Goal: Information Seeking & Learning: Learn about a topic

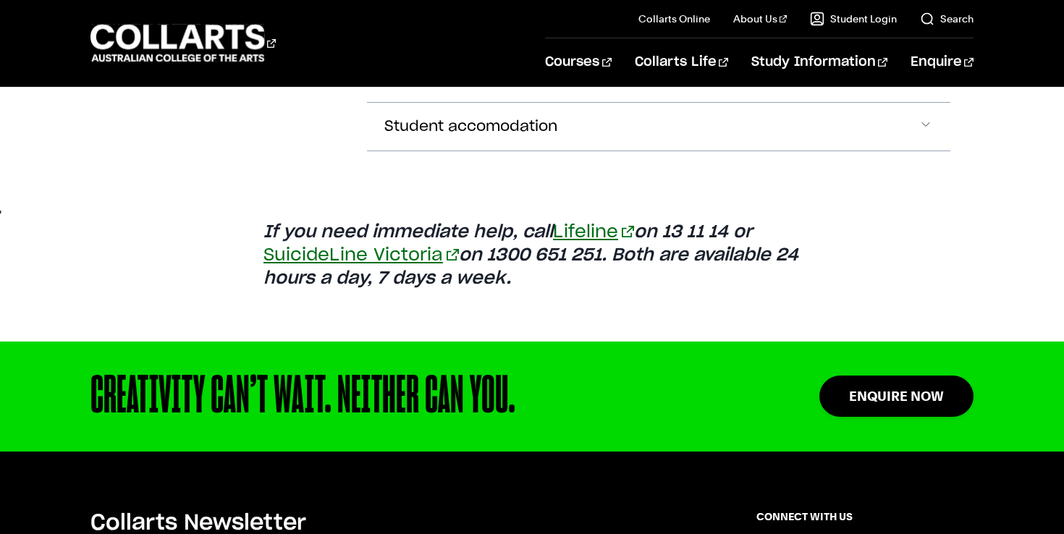
scroll to position [1098, 0]
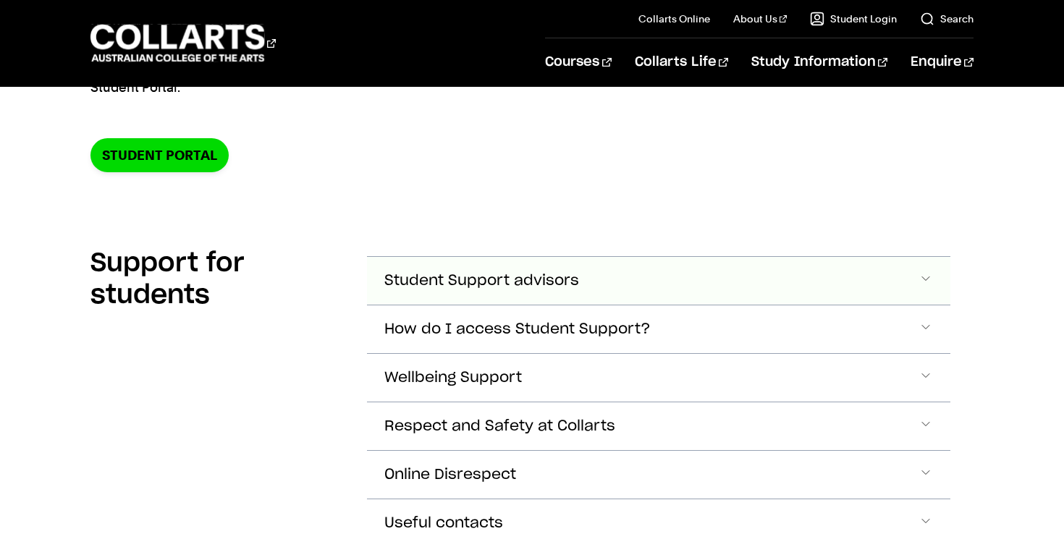
click at [527, 263] on button "Student Support advisors" at bounding box center [658, 281] width 583 height 48
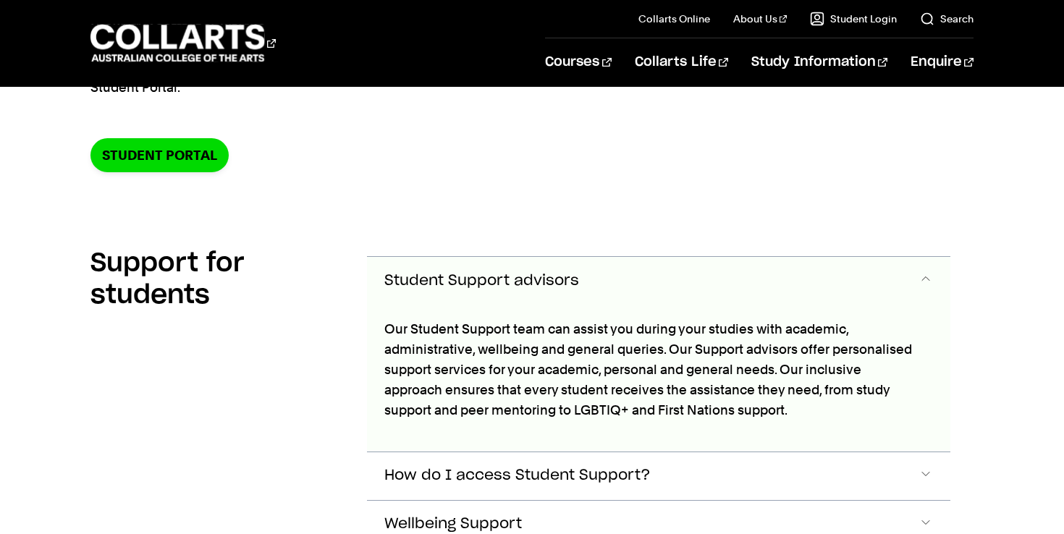
scroll to position [389, 0]
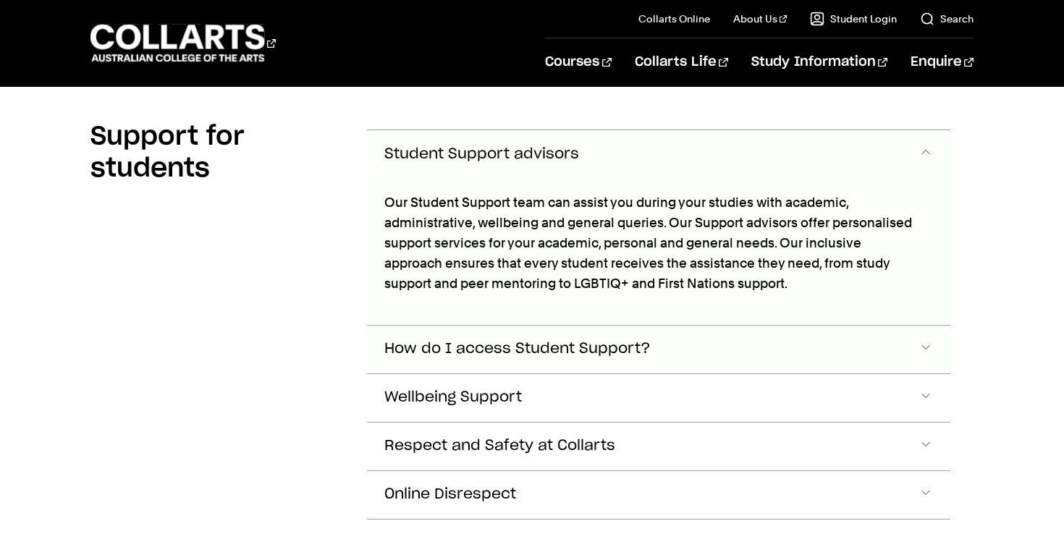
click at [510, 349] on span "How do I access Student Support?" at bounding box center [517, 349] width 266 height 17
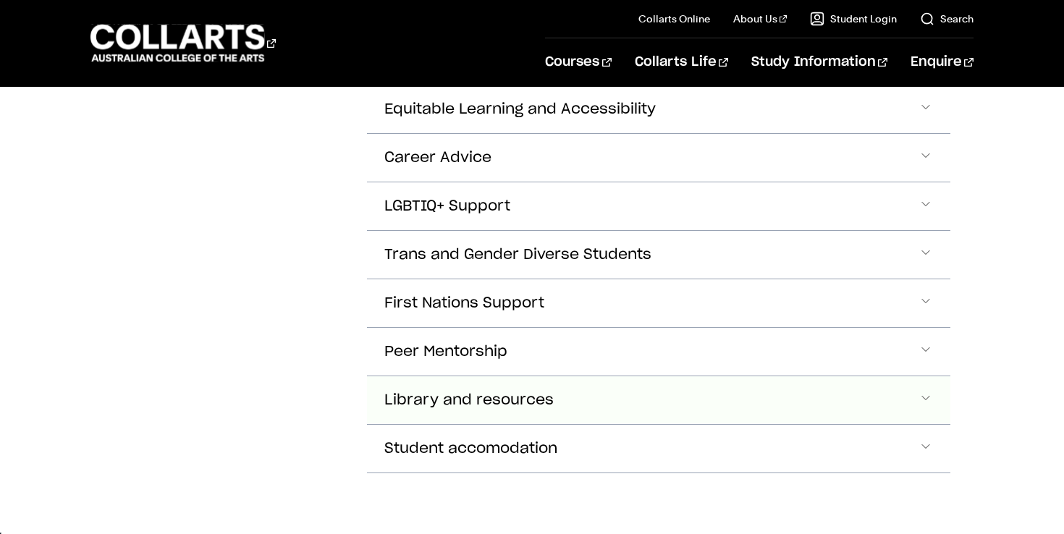
scroll to position [1009, 1]
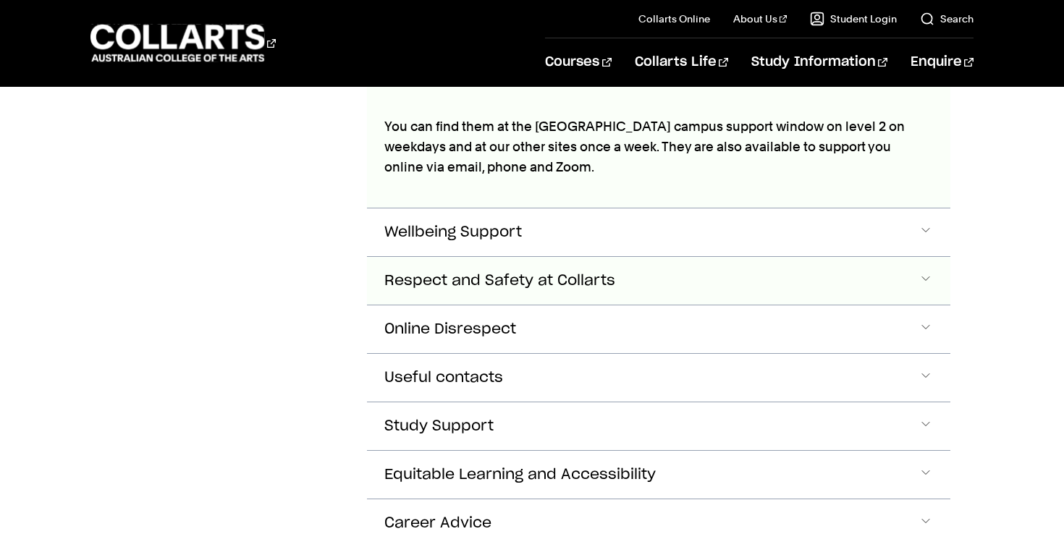
click at [546, 280] on span "Respect and Safety at Collarts" at bounding box center [499, 281] width 231 height 17
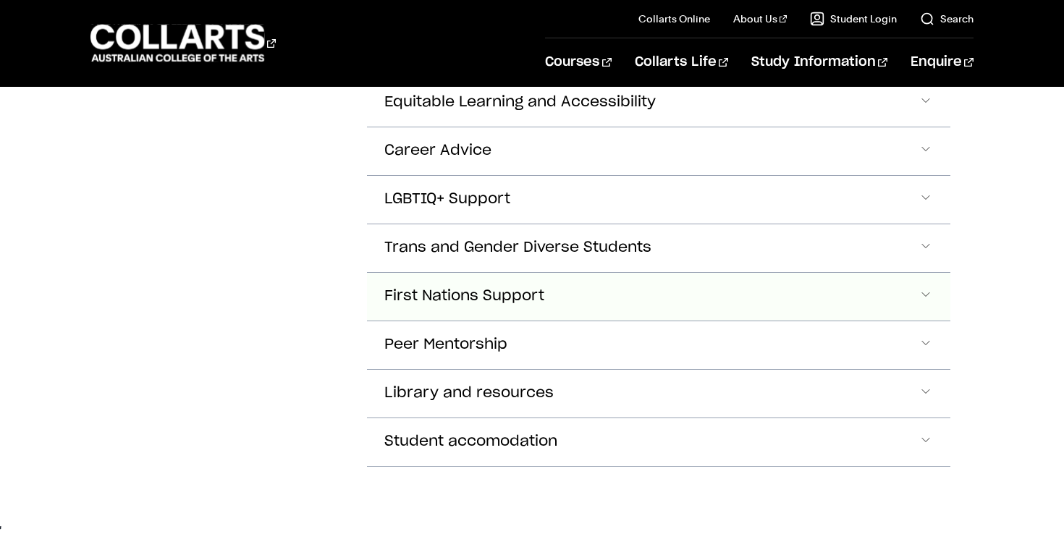
scroll to position [3570, 1]
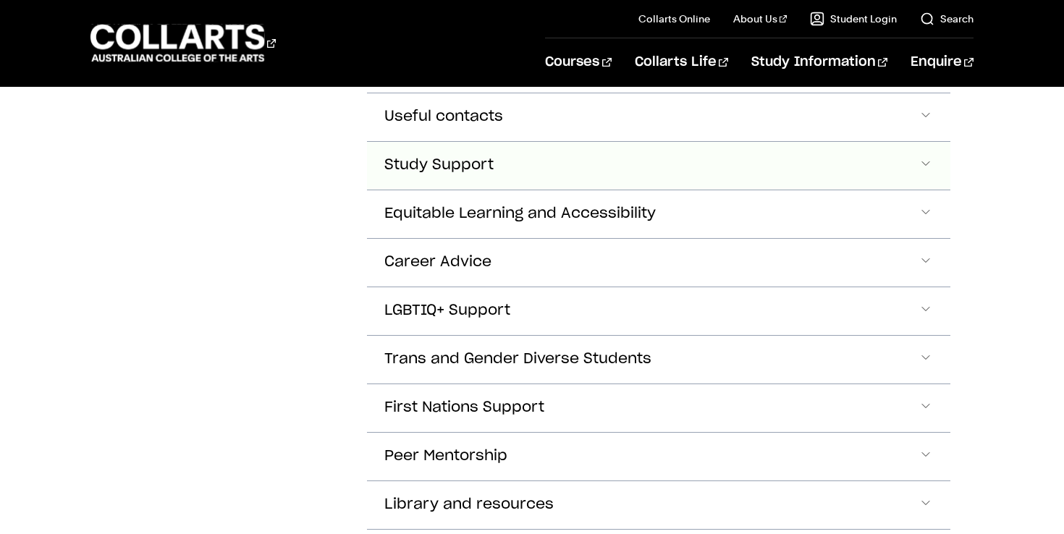
click at [543, 190] on button "Study Support" at bounding box center [658, 166] width 583 height 48
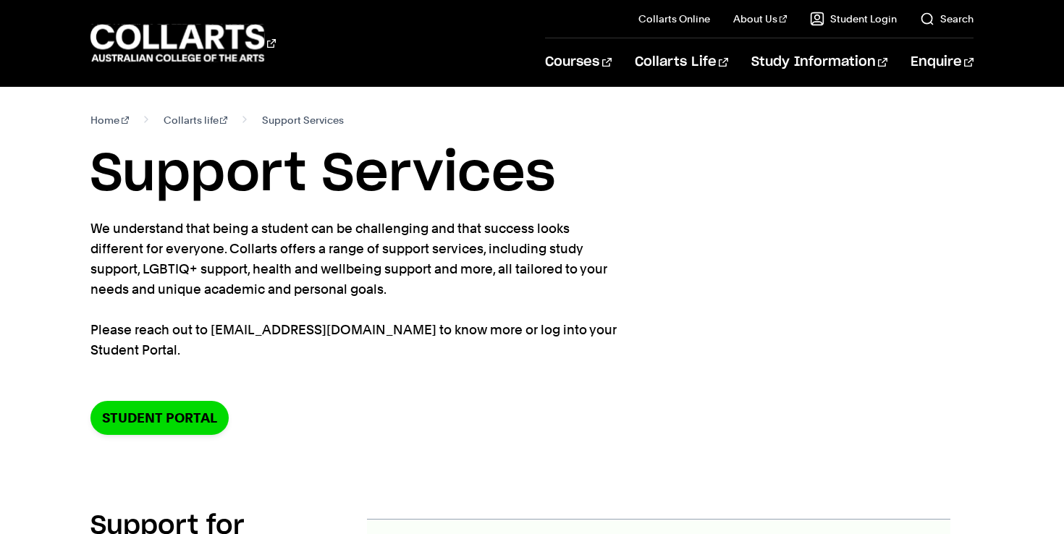
scroll to position [0, 0]
click at [180, 119] on link "Collarts life" at bounding box center [196, 120] width 64 height 20
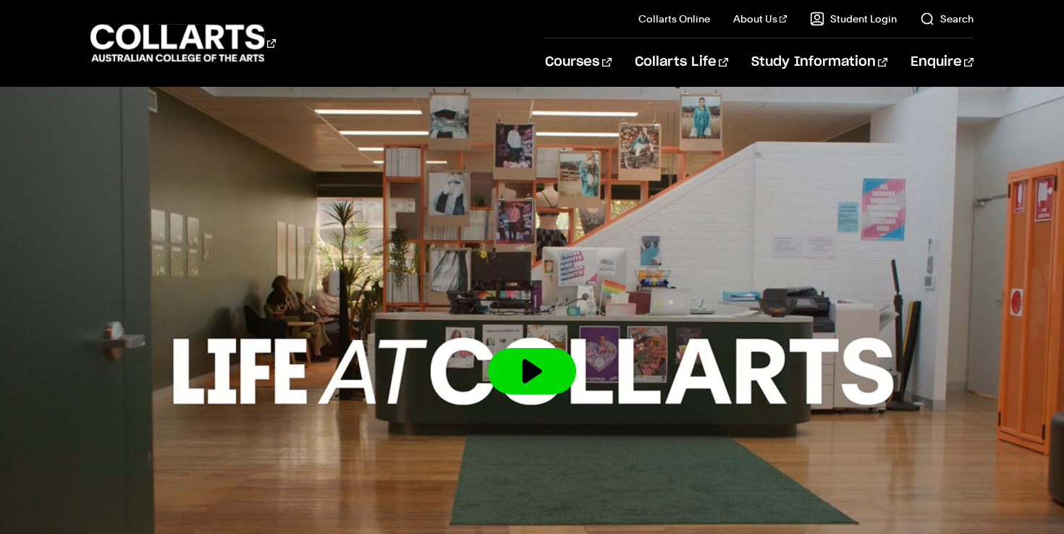
scroll to position [2094, 0]
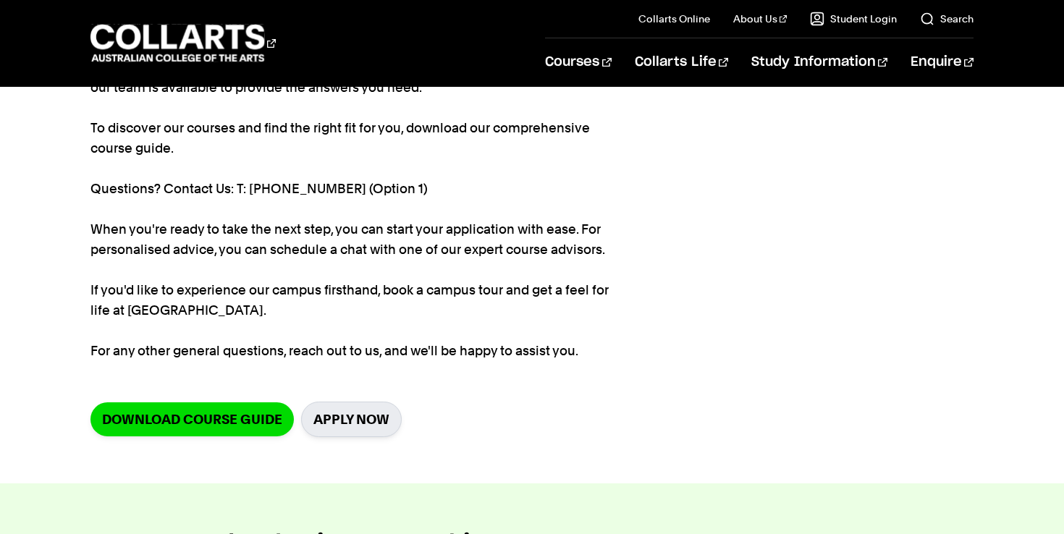
scroll to position [184, 0]
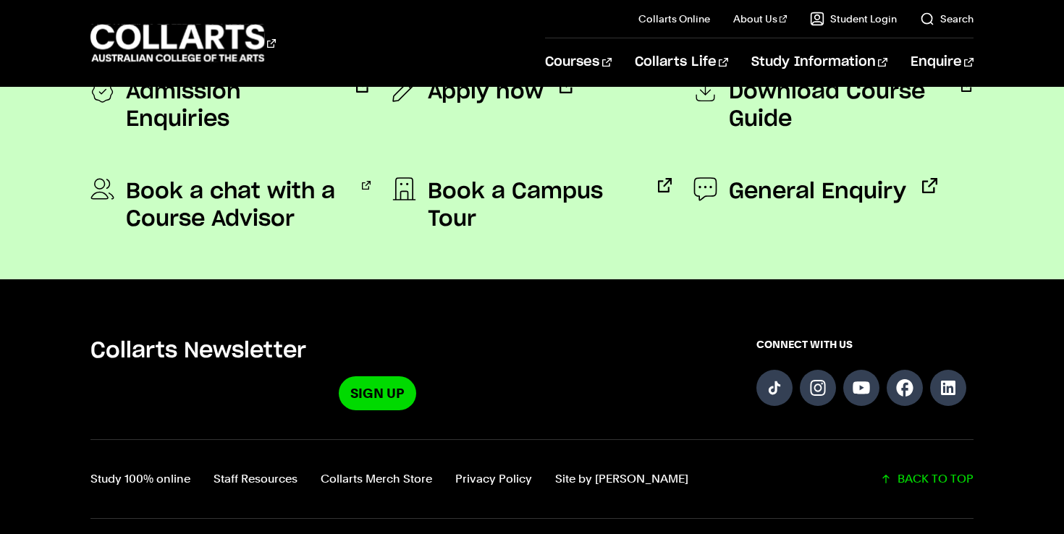
scroll to position [1337, 0]
